Goal: Task Accomplishment & Management: Manage account settings

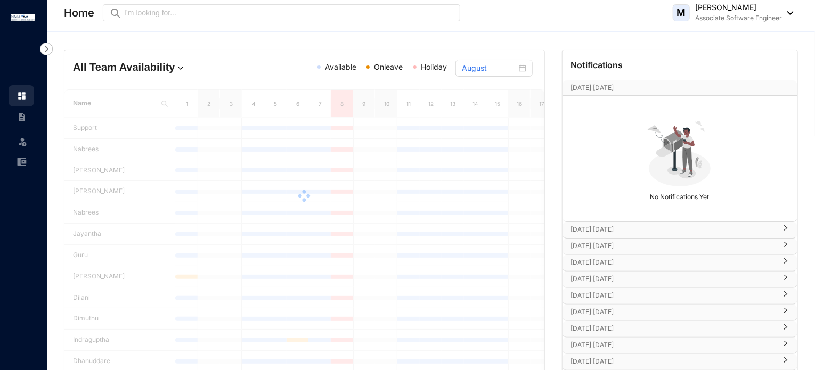
click at [438, 157] on div at bounding box center [304, 195] width 480 height 213
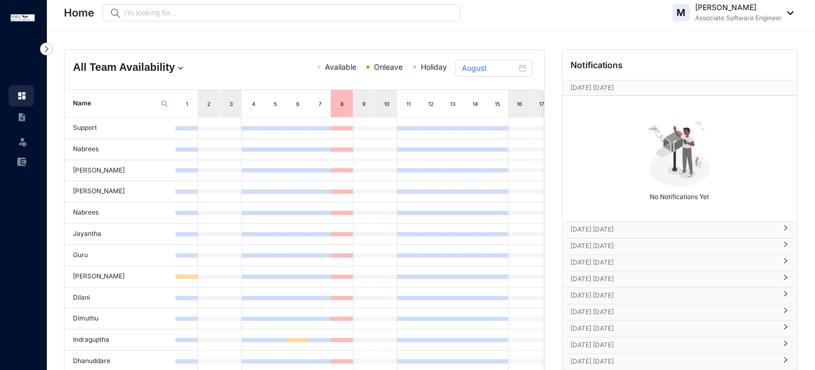
click at [20, 137] on img at bounding box center [22, 141] width 11 height 11
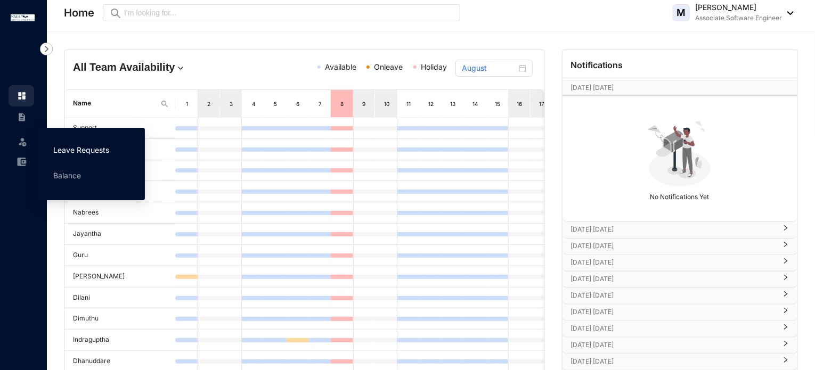
click at [66, 153] on link "Leave Requests" at bounding box center [81, 149] width 56 height 9
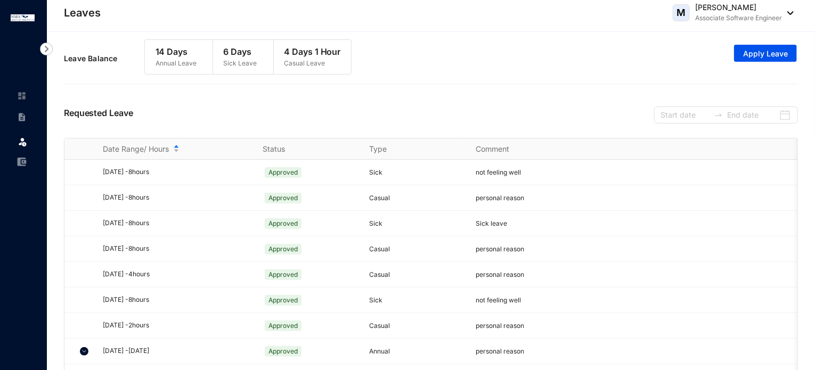
click at [19, 119] on img at bounding box center [22, 117] width 10 height 10
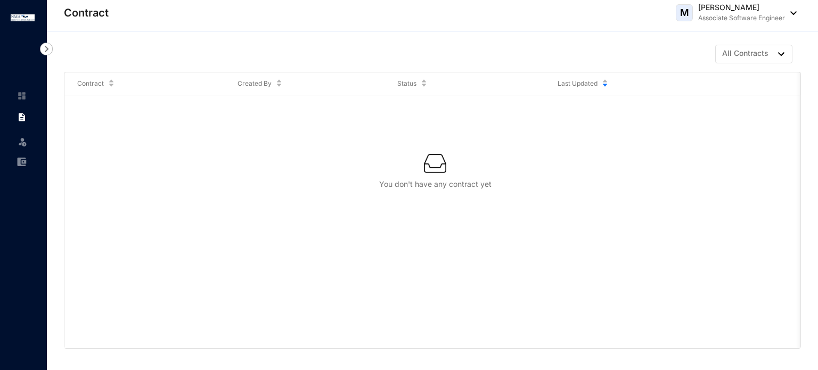
click at [26, 163] on img at bounding box center [22, 162] width 10 height 10
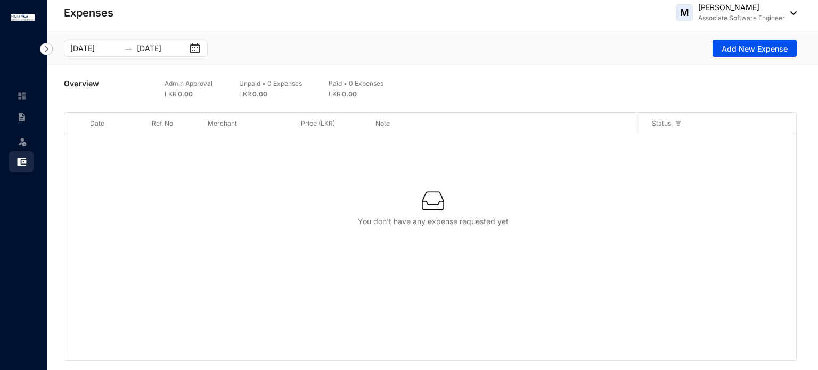
click at [43, 52] on img at bounding box center [46, 49] width 13 height 13
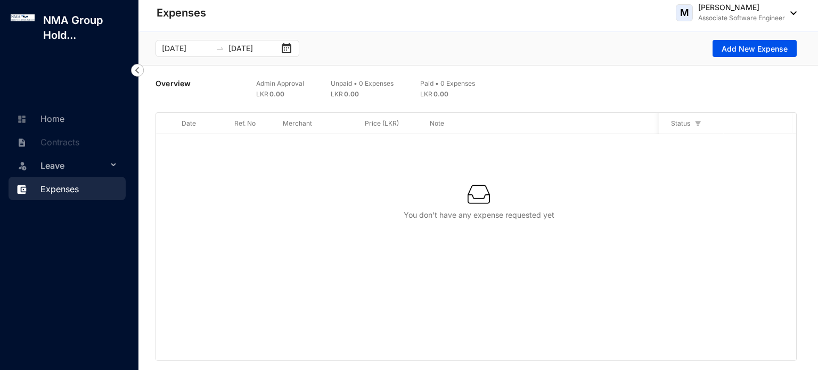
click at [92, 162] on span "Leave" at bounding box center [73, 165] width 67 height 21
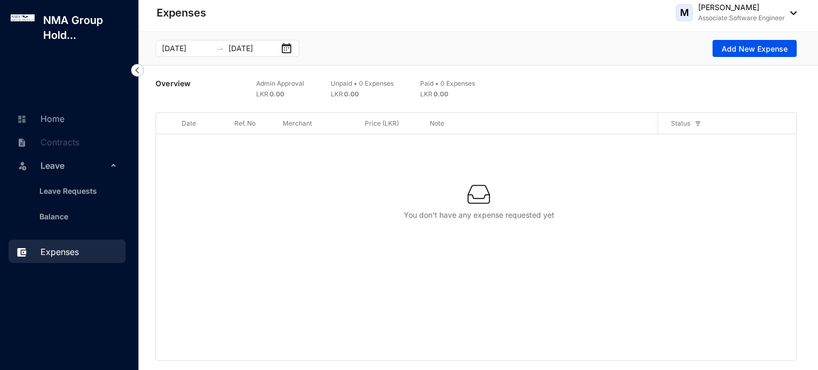
click at [733, 18] on p "Associate Software Engineer" at bounding box center [741, 18] width 87 height 11
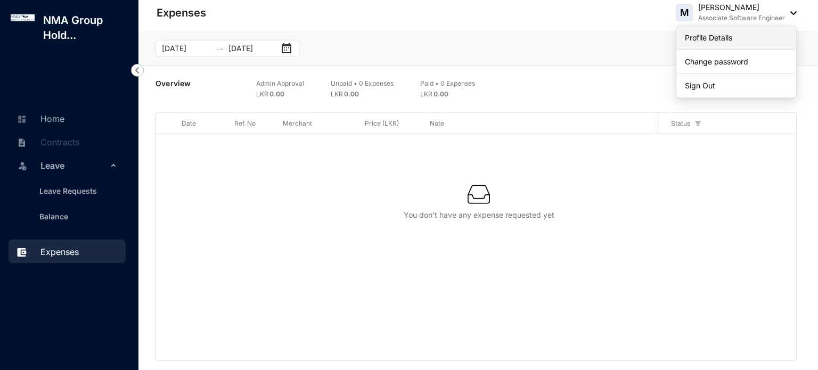
click at [726, 43] on link "Profile Details" at bounding box center [736, 37] width 103 height 11
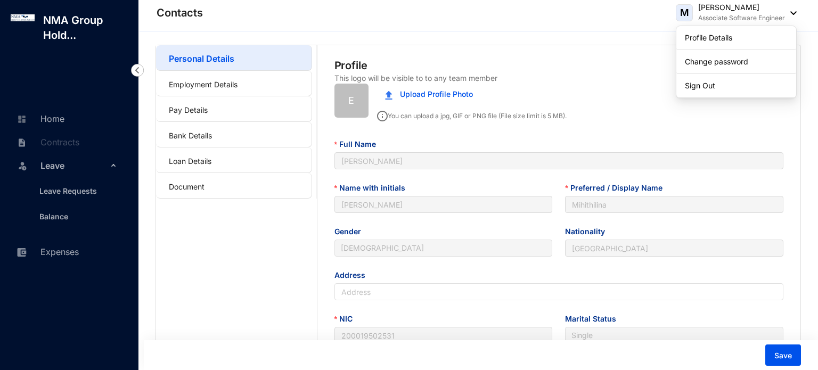
type input "[DATE]"
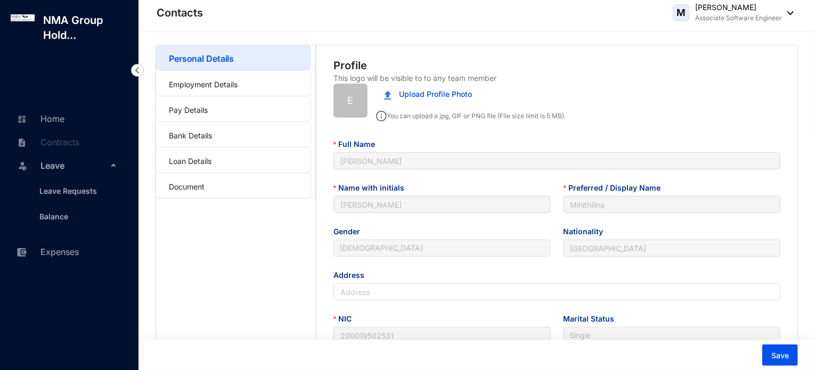
click at [716, 31] on header "Contacts M [PERSON_NAME] Associate Software Engineer" at bounding box center [477, 16] width 675 height 32
click at [190, 106] on link "Pay Details" at bounding box center [188, 109] width 39 height 9
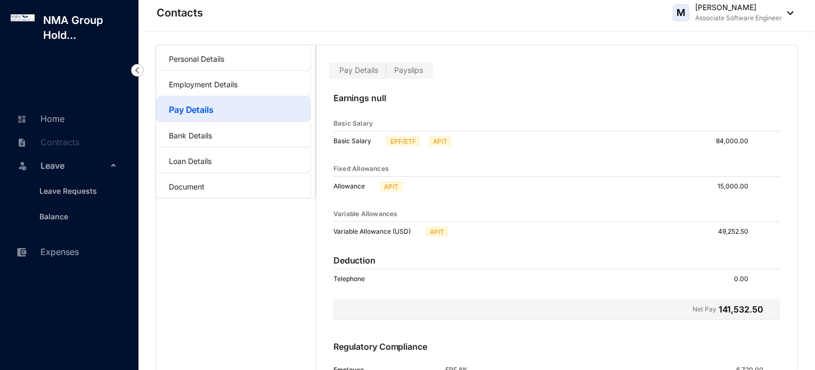
click at [413, 69] on span "Payslips" at bounding box center [408, 70] width 29 height 9
click at [386, 73] on input "Payslips" at bounding box center [386, 73] width 0 height 0
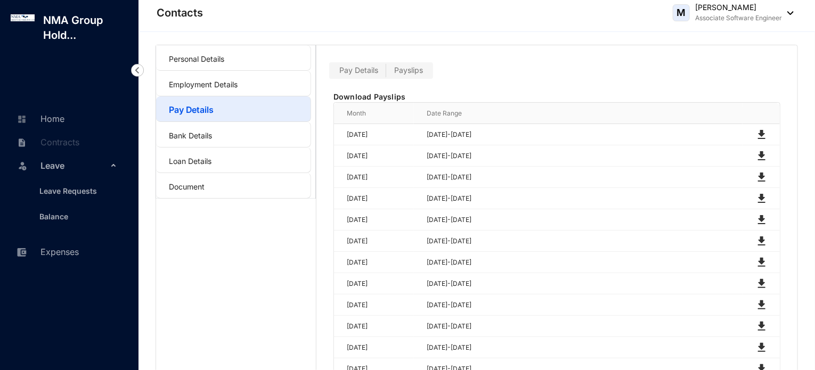
click at [479, 74] on div "Pay Details Payslips" at bounding box center [556, 62] width 481 height 34
click at [362, 70] on span "Pay Details" at bounding box center [358, 70] width 39 height 9
click at [331, 73] on input "Pay Details" at bounding box center [331, 73] width 0 height 0
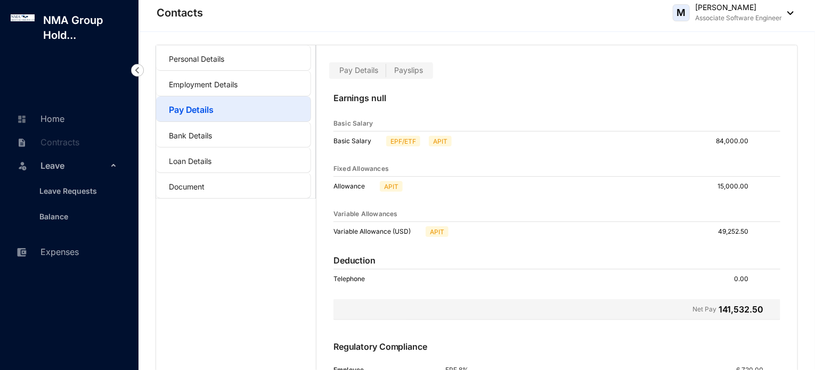
click at [417, 68] on span "Payslips" at bounding box center [408, 70] width 29 height 9
click at [386, 73] on input "Payslips" at bounding box center [386, 73] width 0 height 0
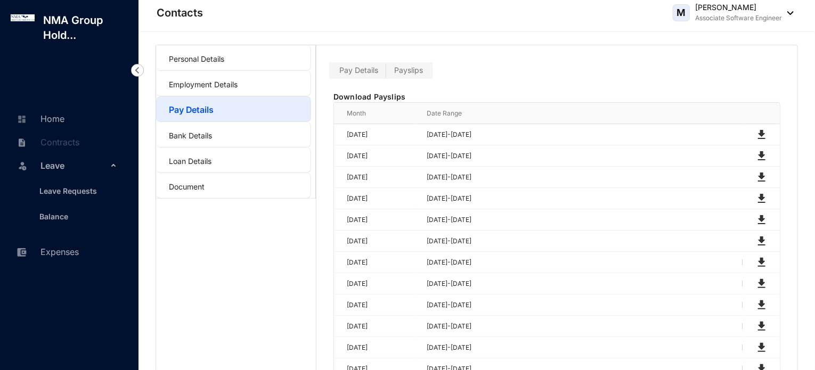
click at [352, 70] on span "Pay Details" at bounding box center [358, 70] width 39 height 9
click at [331, 73] on input "Pay Details" at bounding box center [331, 73] width 0 height 0
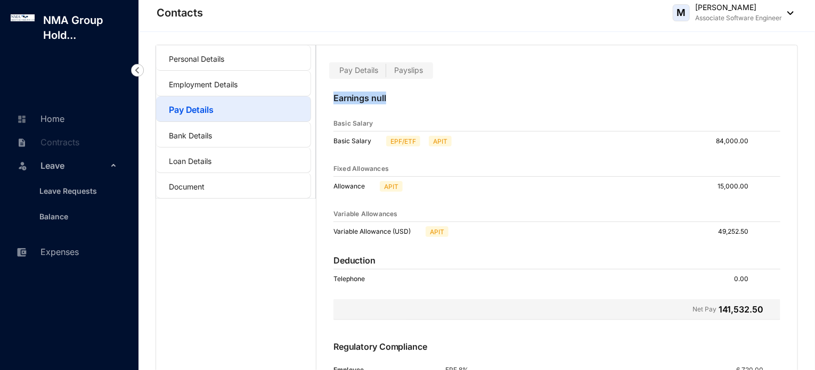
drag, startPoint x: 336, startPoint y: 97, endPoint x: 401, endPoint y: 97, distance: 65.5
click at [401, 97] on p "Earnings null" at bounding box center [556, 104] width 447 height 25
click at [414, 103] on p "Earnings null" at bounding box center [556, 104] width 447 height 25
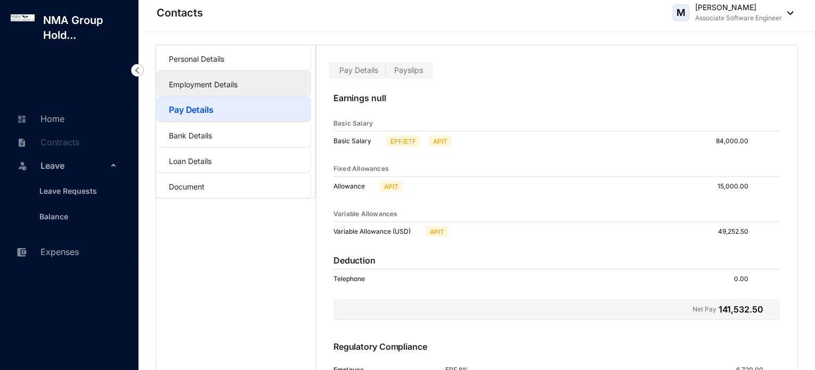
click at [209, 89] on link "Employment Details" at bounding box center [203, 84] width 69 height 9
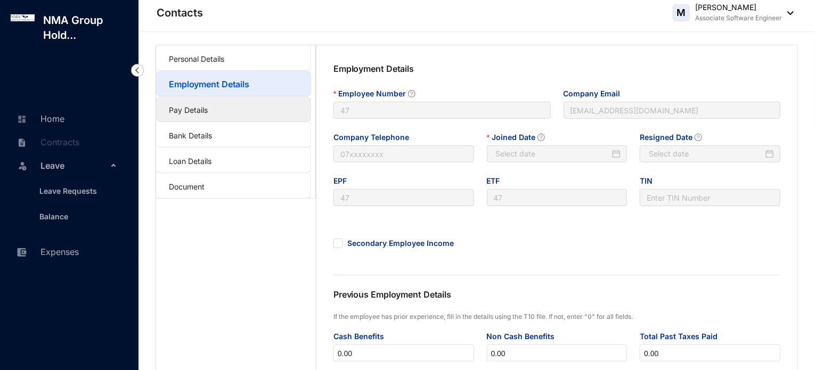
type input "[DATE]"
type input "Invalid Date"
click at [208, 115] on link "Pay Details" at bounding box center [188, 109] width 39 height 9
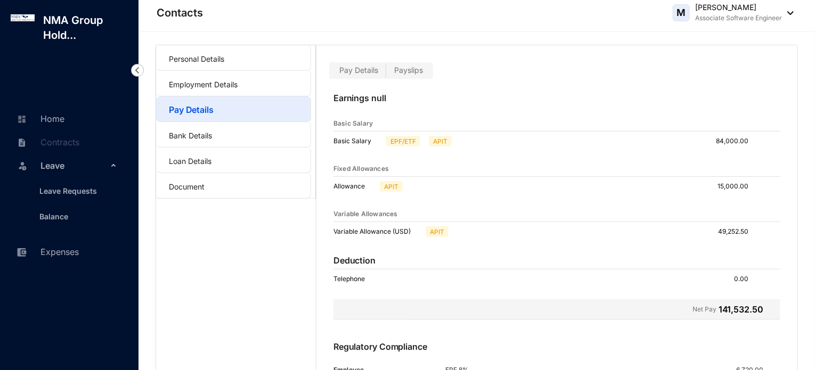
click at [342, 67] on span "Pay Details" at bounding box center [358, 70] width 39 height 9
click at [331, 73] on input "Pay Details" at bounding box center [331, 73] width 0 height 0
click at [363, 107] on p "Earnings null" at bounding box center [556, 104] width 447 height 25
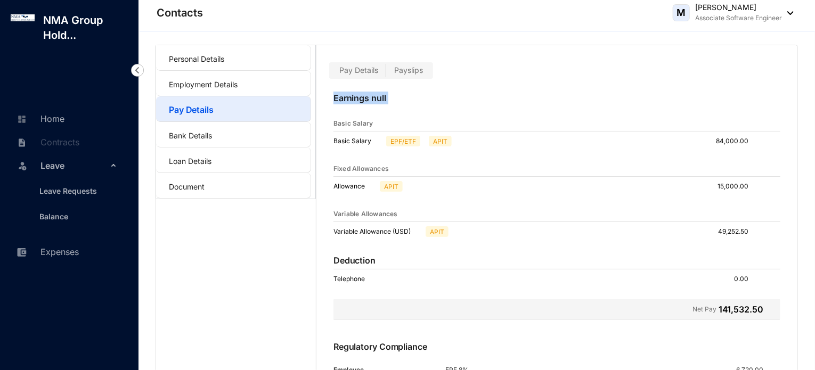
click at [363, 107] on p "Earnings null" at bounding box center [556, 104] width 447 height 25
click at [375, 137] on p "Basic Salary" at bounding box center [357, 141] width 48 height 11
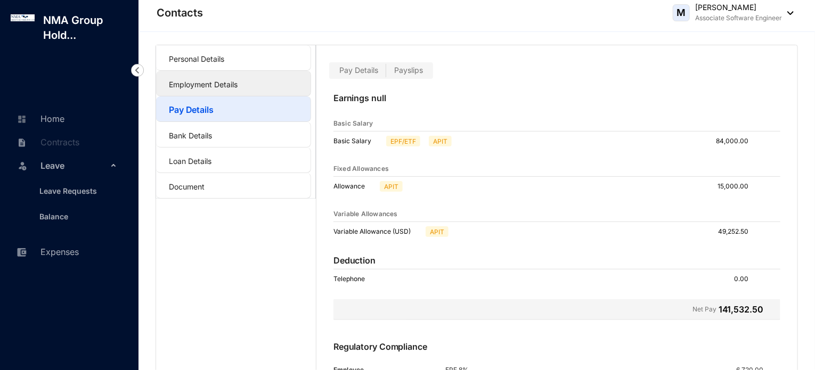
click at [238, 86] on link "Employment Details" at bounding box center [203, 84] width 69 height 9
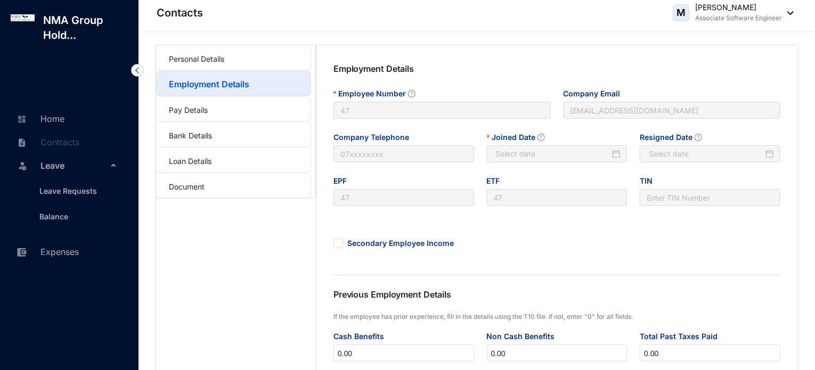
type input "[DATE]"
type input "Invalid Date"
click at [208, 114] on link "Pay Details" at bounding box center [188, 109] width 39 height 9
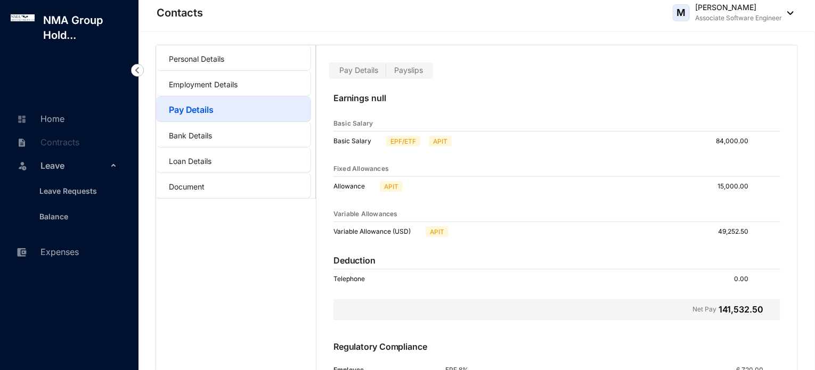
click at [418, 63] on div "Pay Details Payslips" at bounding box center [381, 70] width 104 height 17
click at [415, 74] on span "Payslips" at bounding box center [408, 70] width 29 height 9
click at [386, 73] on input "Payslips" at bounding box center [386, 73] width 0 height 0
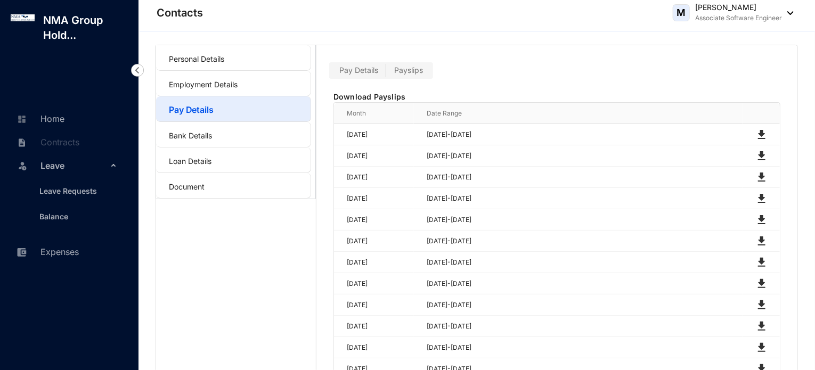
click at [402, 73] on span "Payslips" at bounding box center [408, 70] width 29 height 9
click at [386, 73] on input "Payslips" at bounding box center [386, 73] width 0 height 0
click at [402, 73] on span "Payslips" at bounding box center [408, 70] width 29 height 9
click at [386, 73] on input "Payslips" at bounding box center [386, 73] width 0 height 0
